Goal: Transaction & Acquisition: Purchase product/service

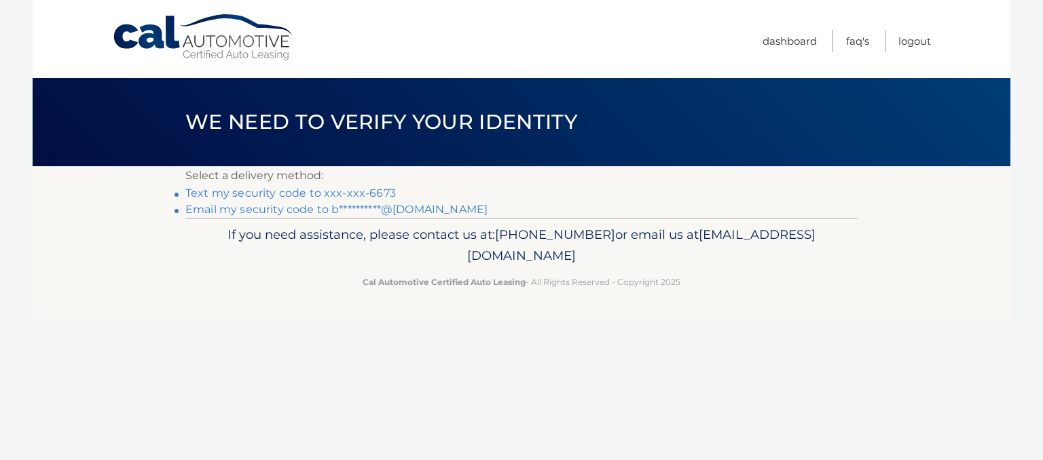
click at [198, 210] on link "**********" at bounding box center [336, 209] width 302 height 13
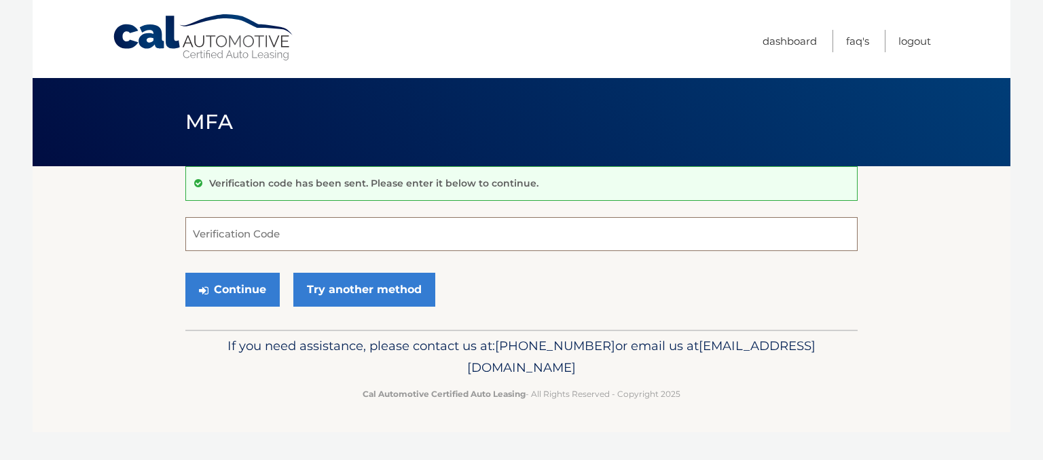
click at [233, 226] on input "Verification Code" at bounding box center [521, 234] width 672 height 34
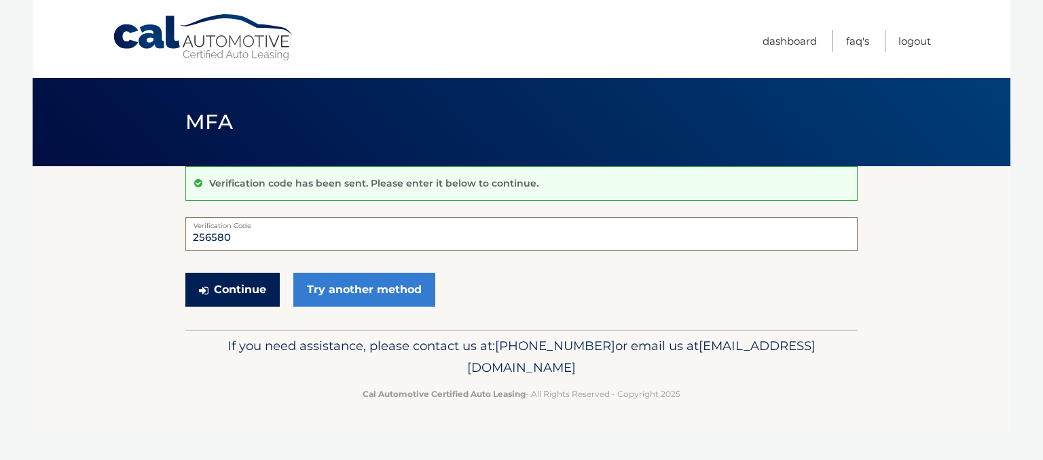
type input "256580"
click at [221, 284] on button "Continue" at bounding box center [232, 290] width 94 height 34
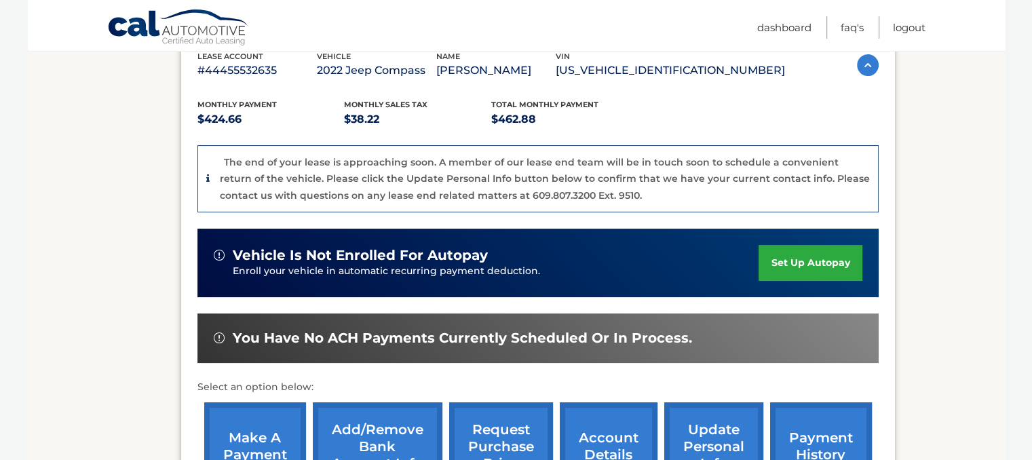
scroll to position [407, 0]
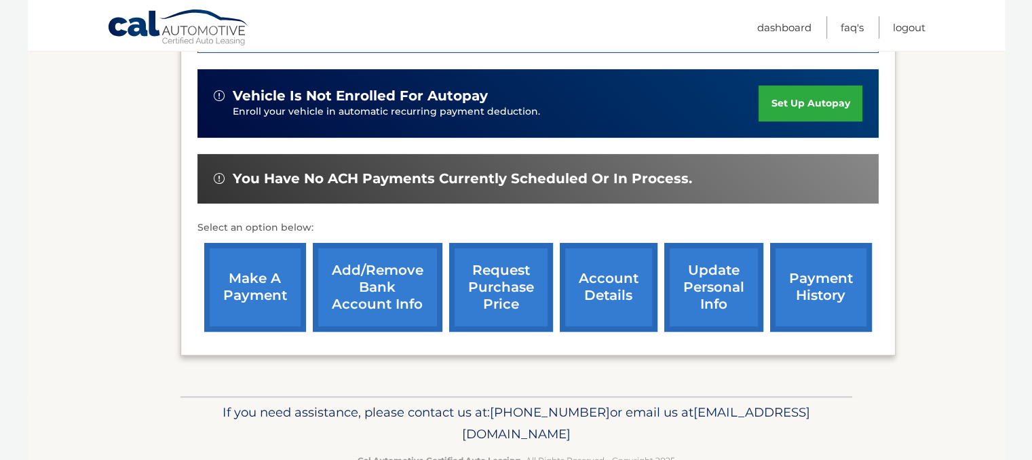
click at [252, 277] on link "make a payment" at bounding box center [255, 287] width 102 height 89
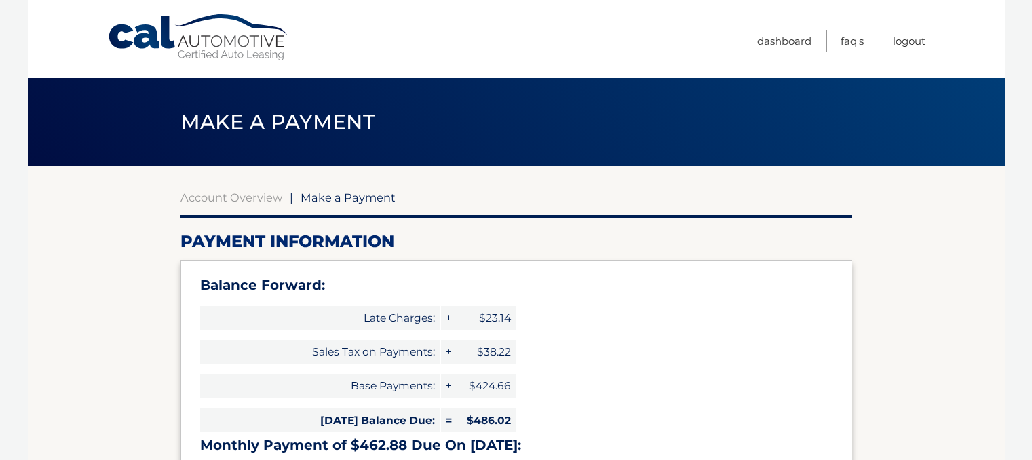
select select "NGFjMzBlZjgtNDkwNS00NTIyLWJiNzktOTlhMDE3M2E1OTNk"
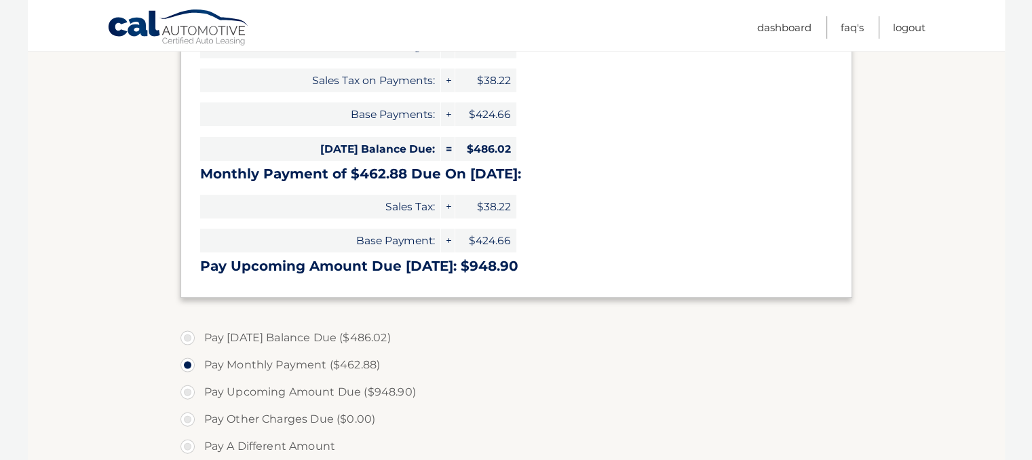
scroll to position [339, 0]
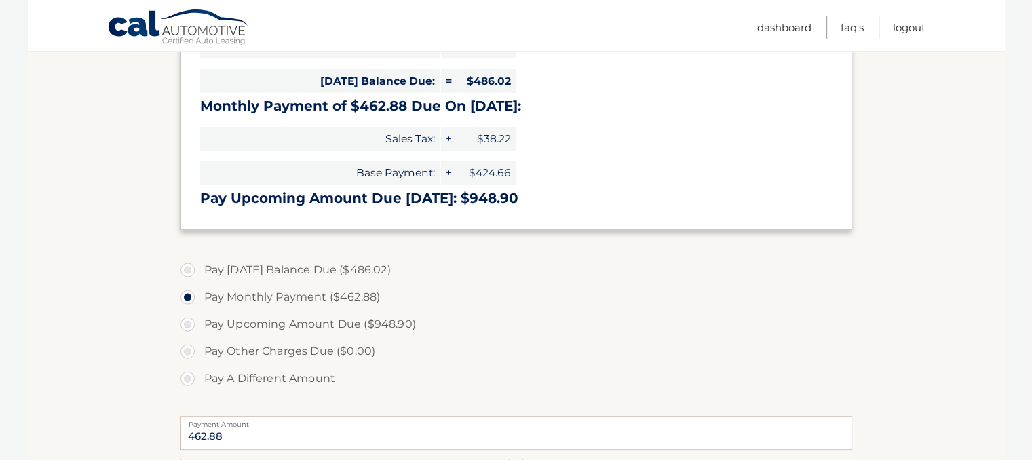
click at [184, 272] on label "Pay Today's Balance Due ($486.02)" at bounding box center [517, 270] width 672 height 27
click at [186, 272] on input "Pay Today's Balance Due ($486.02)" at bounding box center [193, 268] width 14 height 22
radio input "true"
type input "486.02"
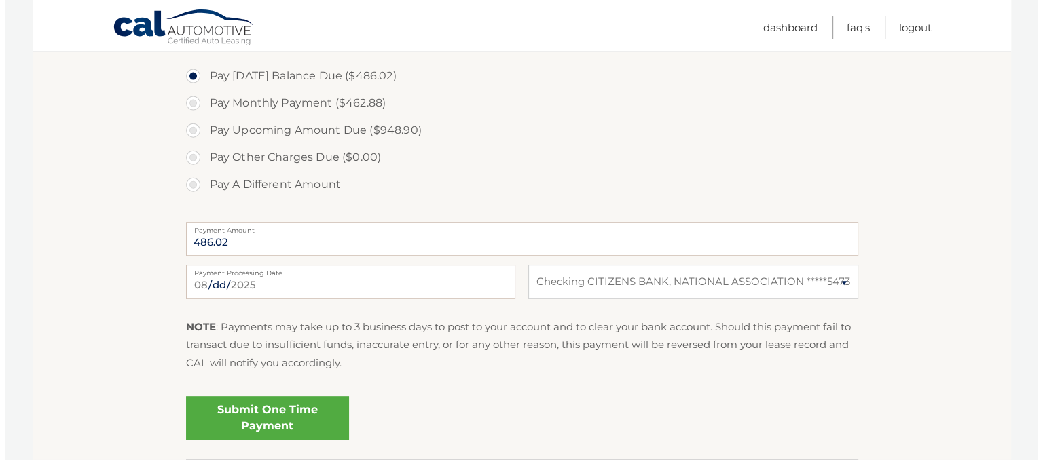
scroll to position [543, 0]
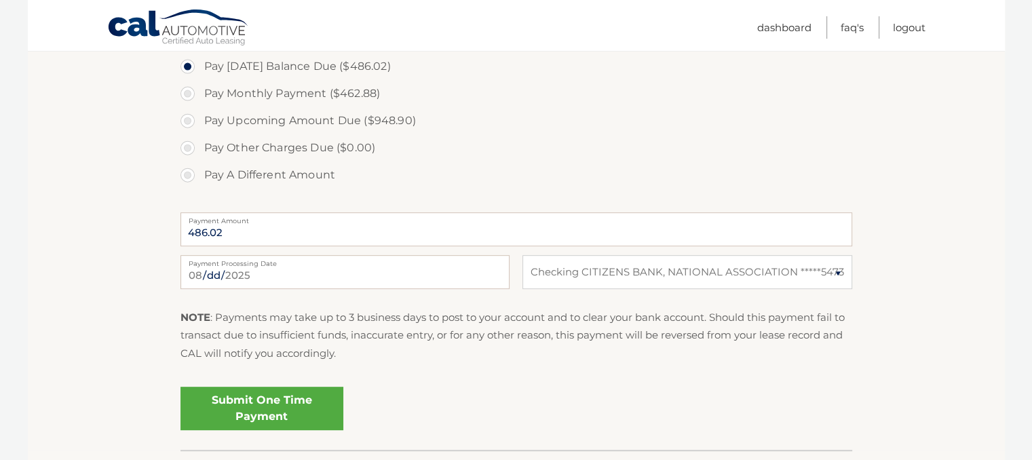
click at [250, 411] on link "Submit One Time Payment" at bounding box center [262, 408] width 163 height 43
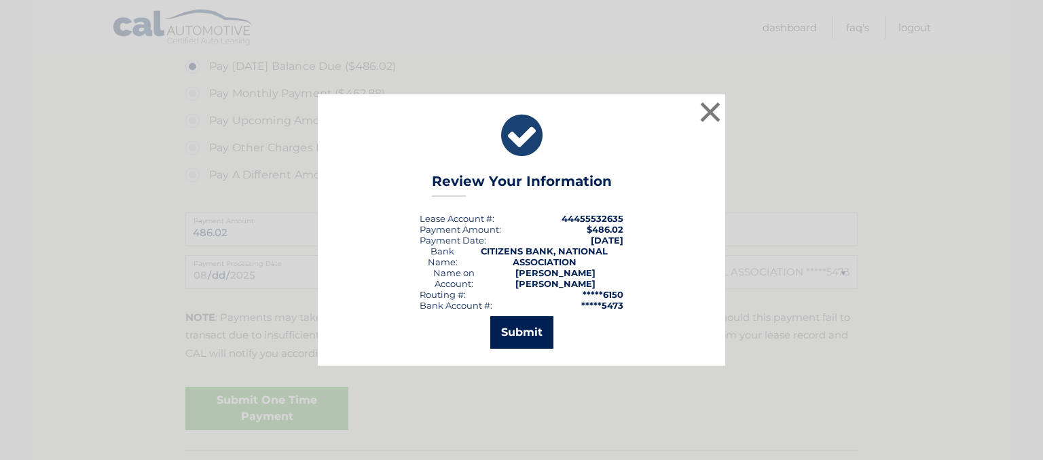
click at [506, 335] on button "Submit" at bounding box center [521, 332] width 63 height 33
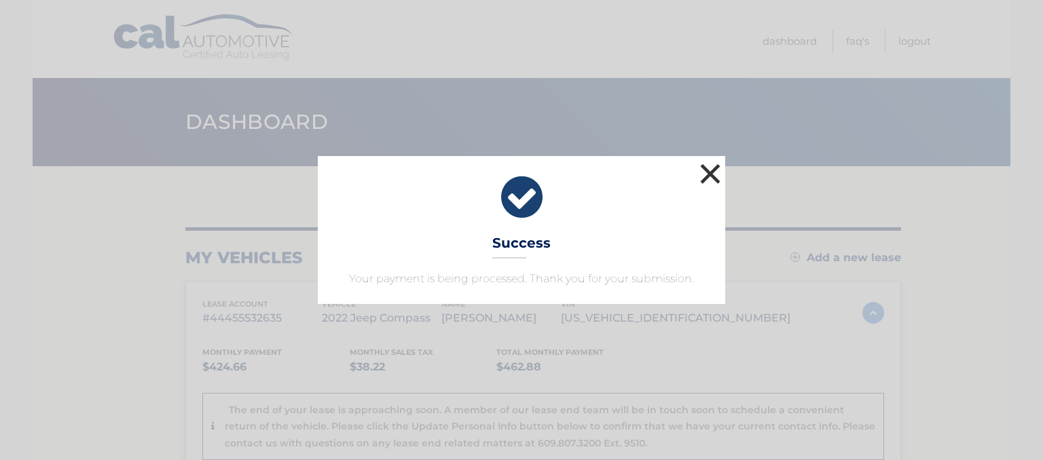
drag, startPoint x: 710, startPoint y: 162, endPoint x: 706, endPoint y: 169, distance: 7.9
click at [709, 164] on button "×" at bounding box center [709, 173] width 27 height 27
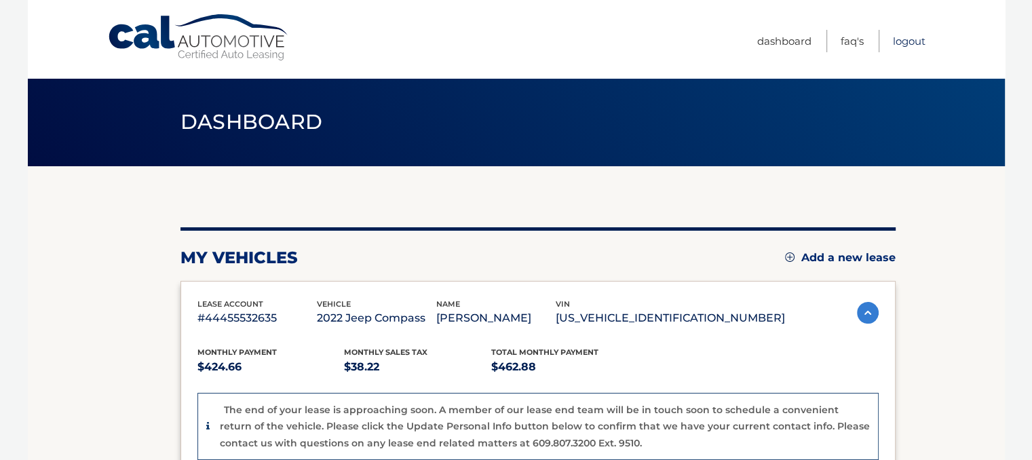
click at [899, 39] on link "Logout" at bounding box center [909, 41] width 33 height 22
